Goal: Communication & Community: Answer question/provide support

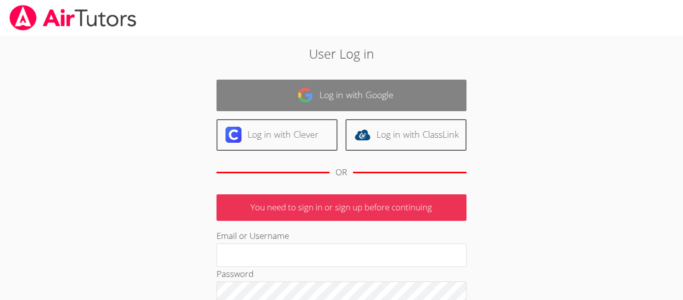
click at [449, 104] on link "Log in with Google" at bounding box center [342, 96] width 250 height 32
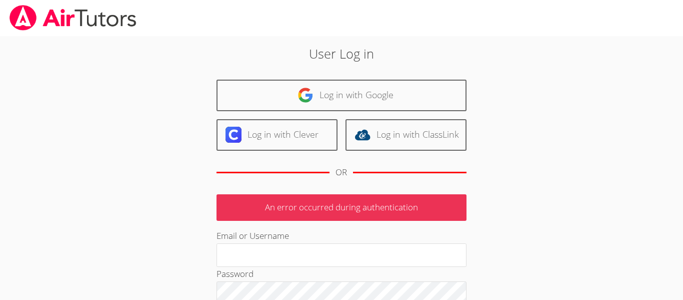
click at [449, 104] on link "Log in with Google" at bounding box center [342, 96] width 250 height 32
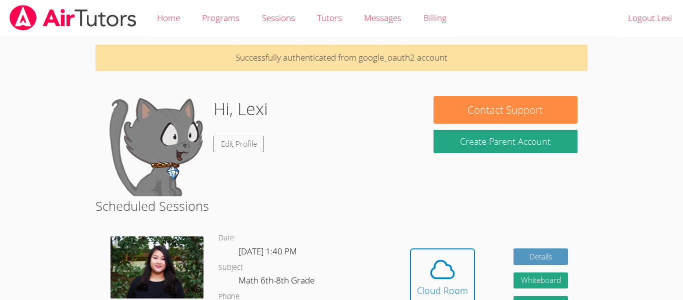
click at [216, 158] on div "Hi, Lexi Edit Profile" at bounding box center [241, 146] width 55 height 100
click at [458, 276] on span at bounding box center [442, 269] width 51 height 28
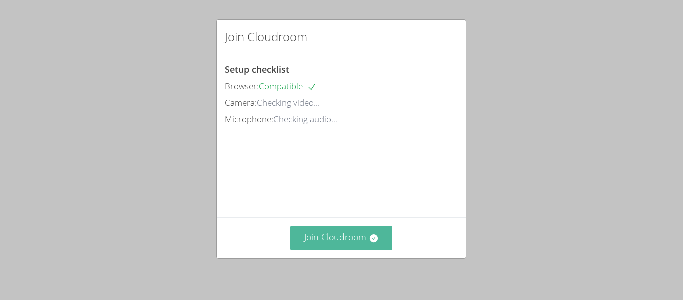
click at [354, 244] on button "Join Cloudroom" at bounding box center [342, 238] width 103 height 25
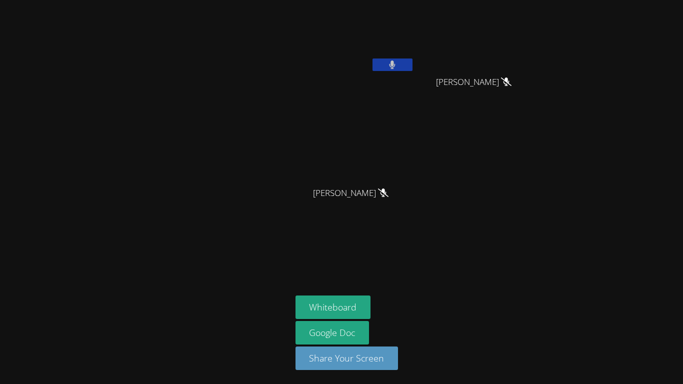
click at [378, 220] on div "[PERSON_NAME]" at bounding box center [355, 202] width 119 height 40
click at [399, 61] on button at bounding box center [393, 65] width 40 height 13
click at [392, 55] on video at bounding box center [355, 37] width 119 height 67
click at [393, 77] on div "Lexi [PERSON_NAME]" at bounding box center [355, 57] width 119 height 107
click at [395, 69] on button at bounding box center [393, 65] width 40 height 13
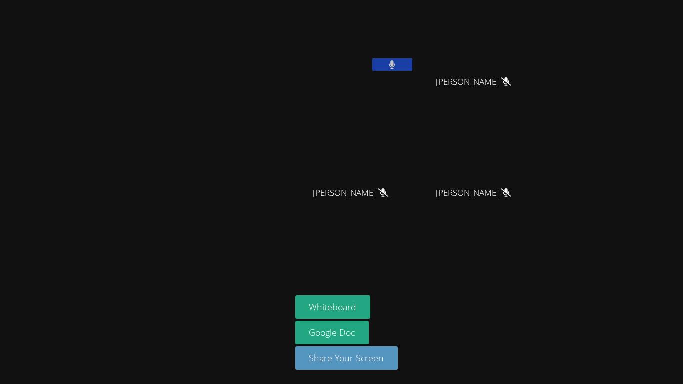
click at [395, 68] on icon at bounding box center [392, 65] width 7 height 9
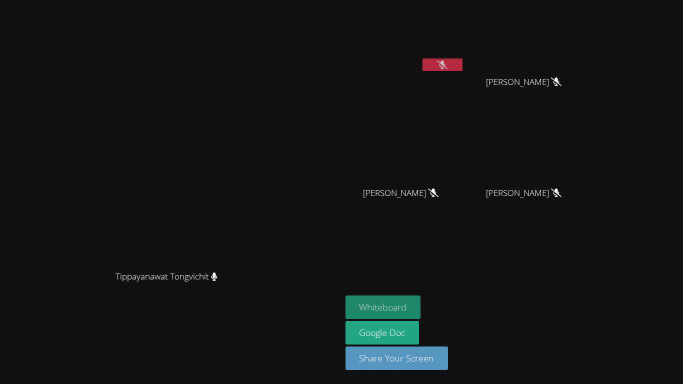
click at [421, 299] on button "Whiteboard" at bounding box center [384, 308] width 76 height 24
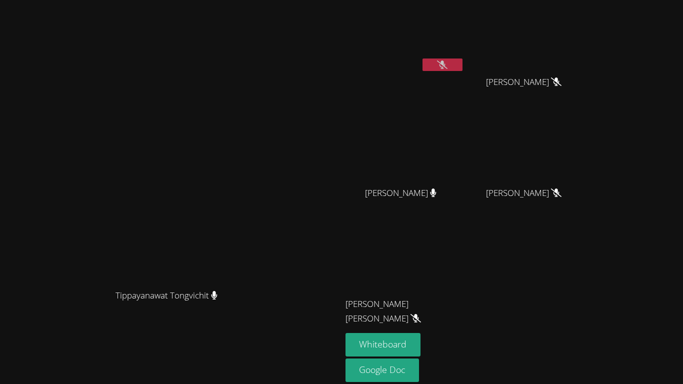
click at [463, 71] on button at bounding box center [443, 65] width 40 height 13
click at [463, 68] on button at bounding box center [443, 65] width 40 height 13
click at [463, 59] on button at bounding box center [443, 65] width 40 height 13
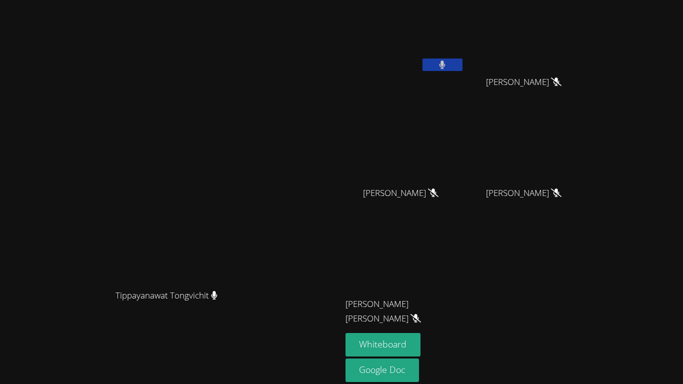
click at [463, 64] on button at bounding box center [443, 65] width 40 height 13
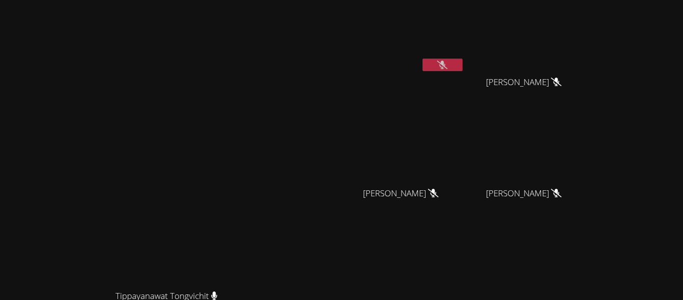
click at [448, 68] on icon at bounding box center [442, 65] width 11 height 9
click at [446, 68] on icon at bounding box center [443, 65] width 6 height 9
click at [463, 71] on div at bounding box center [443, 66] width 40 height 15
click at [463, 69] on button at bounding box center [443, 65] width 40 height 13
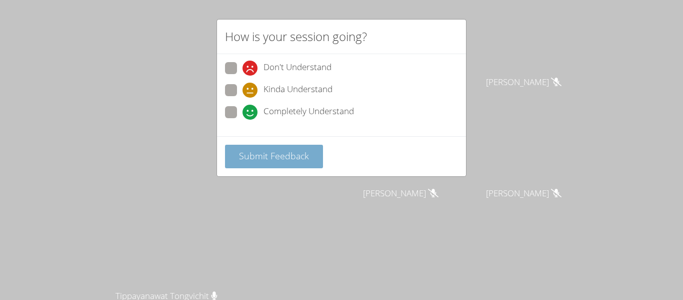
click at [295, 157] on span "Submit Feedback" at bounding box center [274, 156] width 70 height 12
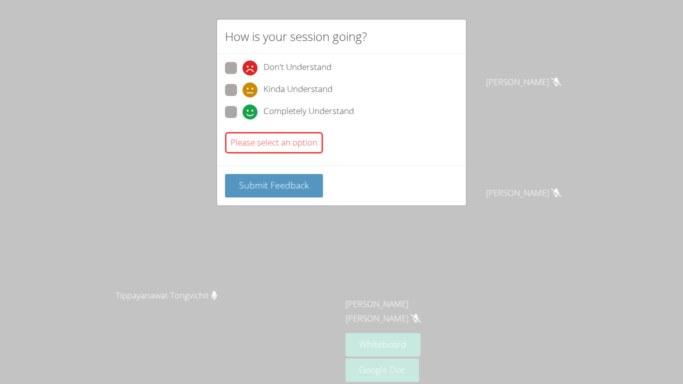
click at [288, 110] on span "Completely Understand" at bounding box center [309, 112] width 91 height 15
click at [251, 110] on input "Completely Understand" at bounding box center [247, 110] width 9 height 9
radio input "true"
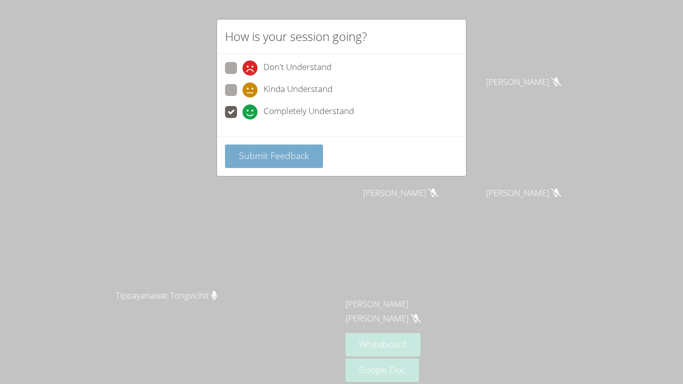
click at [288, 160] on span "Submit Feedback" at bounding box center [274, 156] width 70 height 12
